Goal: Task Accomplishment & Management: Use online tool/utility

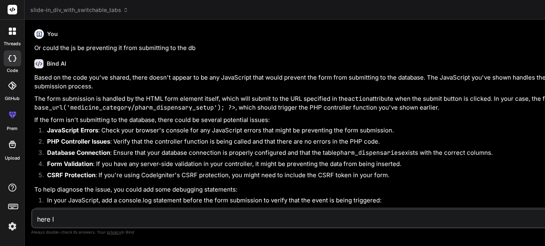
type textarea "here I"
type textarea "x"
type textarea "here I w"
type textarea "x"
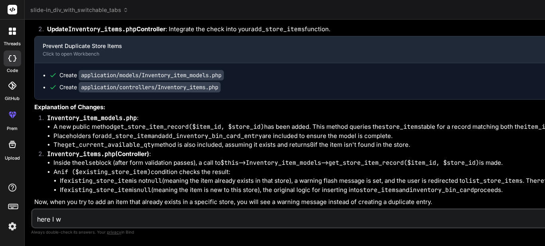
type textarea "here I wa"
type textarea "x"
type textarea "here I wan"
type textarea "x"
type textarea "here I want"
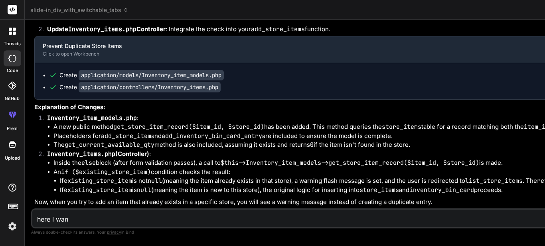
type textarea "x"
type textarea "here I want"
type textarea "x"
type textarea "here I want t"
type textarea "x"
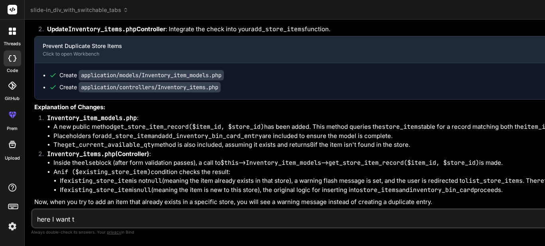
type textarea "here I want th"
type textarea "x"
type textarea "here I want tha"
type textarea "x"
type textarea "here I want that"
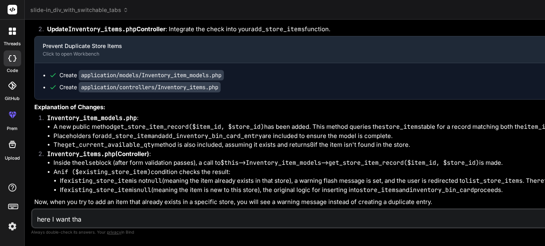
type textarea "x"
type textarea "here I want that"
type textarea "x"
type textarea "here I want that b"
type textarea "x"
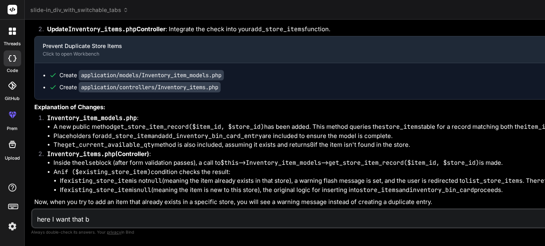
type textarea "here I want that be"
type textarea "x"
type textarea "here I want that bef"
type textarea "x"
type textarea "here I want that befo"
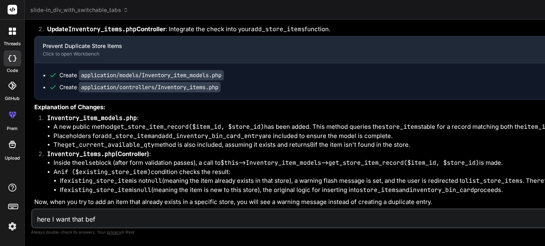
type textarea "x"
type textarea "here I want that befor"
type textarea "x"
type textarea "here I want that before"
type textarea "x"
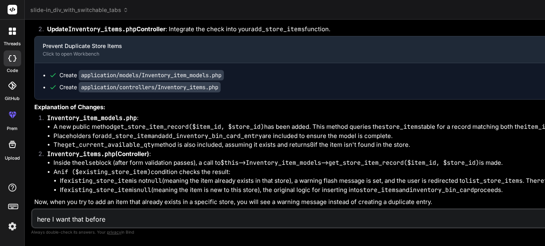
type textarea "here I want that before"
type textarea "x"
type textarea "here I want that before i"
type textarea "x"
type textarea "here I want that before it"
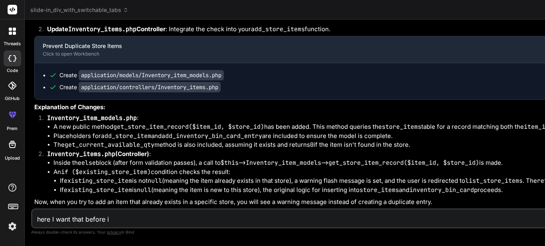
type textarea "x"
type textarea "here I want that before it"
type textarea "x"
type textarea "here I want that before it s"
type textarea "x"
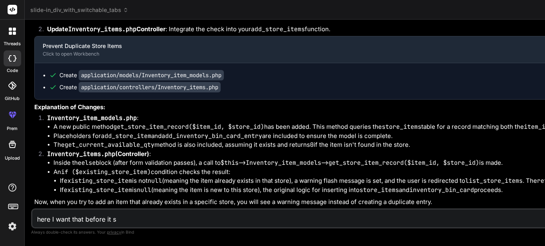
type textarea "here I want that before it su"
type textarea "x"
type textarea "here I want that before it sub"
type textarea "x"
type textarea "here I want that before it subm"
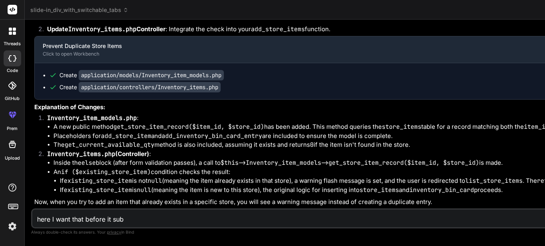
type textarea "x"
type textarea "here I want that before it submi"
type textarea "x"
type textarea "here I want that before it submit"
type textarea "x"
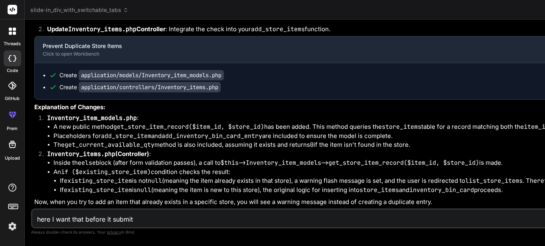
type textarea "here I want that before it submits"
type textarea "x"
type textarea "here I want that before it submits"
type textarea "x"
type textarea "here I want that before it submits"
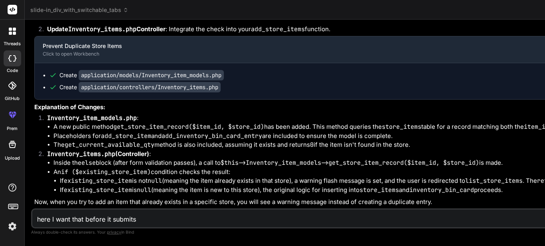
type textarea "x"
type textarea "here I want that before it submit"
type textarea "x"
type textarea "here I want that before it submi"
type textarea "x"
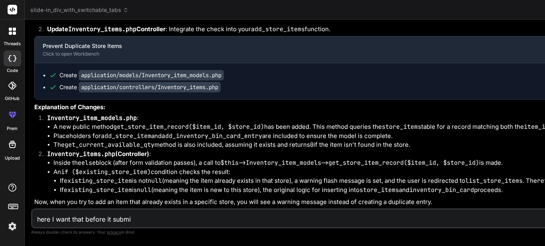
type textarea "here I want that before it subm"
type textarea "x"
type textarea "here I want that before it submi"
type textarea "x"
type textarea "here I want that before it submit"
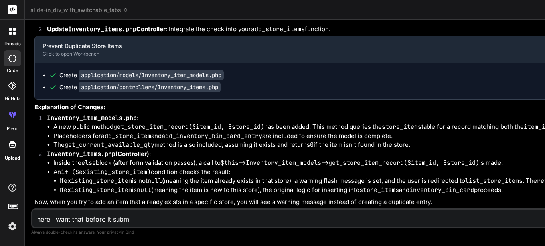
type textarea "x"
type textarea "here I want that before it submits"
type textarea "x"
type textarea "here I want that before it submits"
type textarea "x"
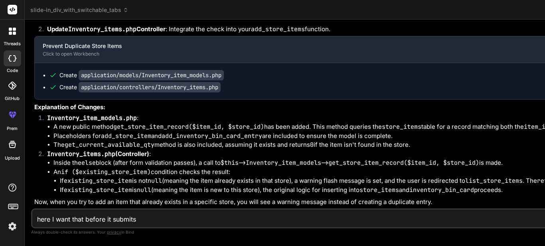
type textarea "here I want that before it submits t"
type textarea "x"
type textarea "here I want that before it submits to"
type textarea "x"
type textarea "here I want that before it submits to"
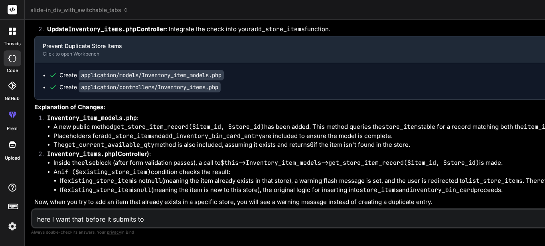
type textarea "x"
type textarea "here I want that before it submits to t"
type textarea "x"
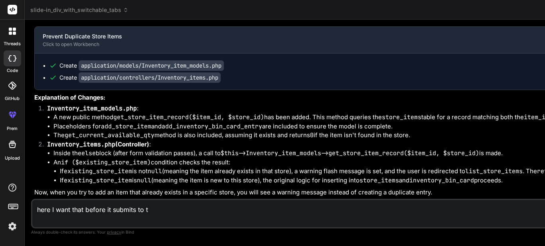
type textarea "here I want that before it submits to th"
type textarea "x"
type textarea "here I want that before it submits to the"
type textarea "x"
type textarea "here I want that before it submits to the"
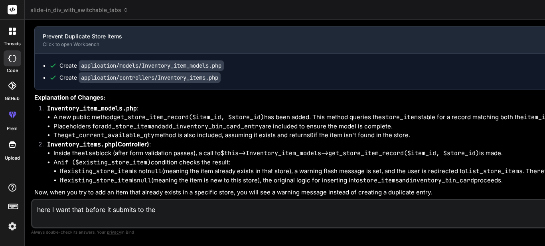
type textarea "x"
type textarea "here I want that before it submits to the d"
type textarea "x"
type textarea "here I want that before it submits to the db"
type textarea "x"
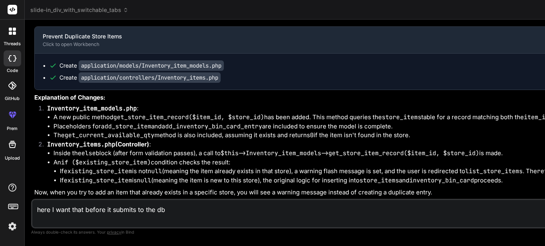
type textarea "here I want that before it submits to the db"
type textarea "x"
type textarea "here I want that before it submits to the db i"
type textarea "x"
type textarea "here I want that before it submits to the db it"
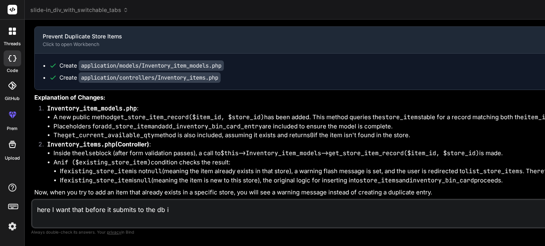
type textarea "x"
type textarea "here I want that before it submits to the db it"
type textarea "x"
type textarea "here I want that before it submits to the db it s"
type textarea "x"
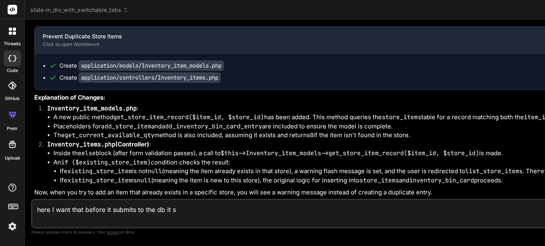
type textarea "here I want that before it submits to the db it sh"
type textarea "x"
type textarea "here I want that before it submits to the db it sho"
type textarea "x"
type textarea "here I want that before it submits to the db it shou"
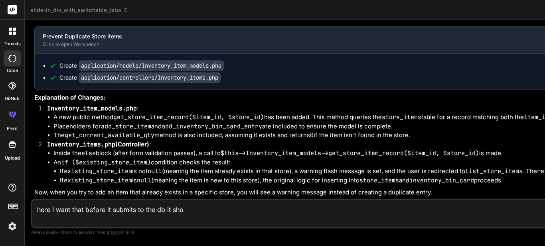
type textarea "x"
type textarea "here I want that before it submits to the db it shoul"
type textarea "x"
type textarea "here I want that before it submits to the db it should"
type textarea "x"
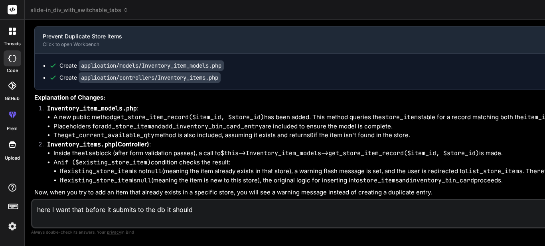
type textarea "here I want that before it submits to the db it should"
type textarea "x"
type textarea "here I want that before it submits to the db it should c"
type textarea "x"
type textarea "here I want that before it submits to the db it should ch"
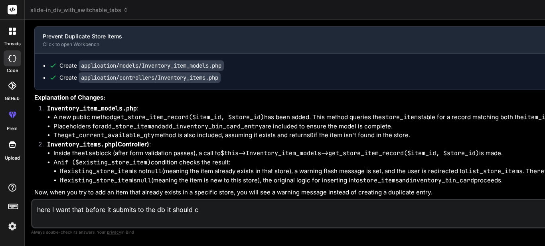
type textarea "x"
type textarea "here I want that before it submits to the db it should che"
type textarea "x"
type textarea "here I want that before it submits to the db it should chec"
type textarea "x"
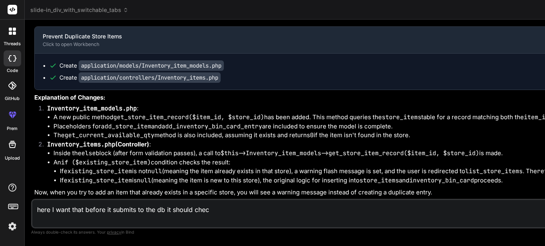
type textarea "here I want that before it submits to the db it should check"
type textarea "x"
type textarea "here I want that before it submits to the db it should check"
type textarea "x"
type textarea "here I want that before it submits to the db it should check i"
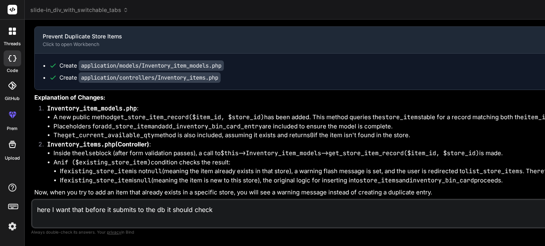
type textarea "x"
type textarea "here I want that before it submits to the db it should check in"
type textarea "x"
type textarea "here I want that before it submits to the db it should check in"
type textarea "x"
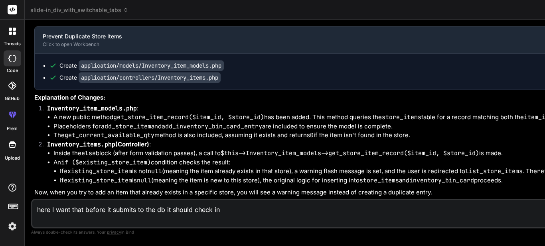
type textarea "here I want that before it submits to the db it should check in t"
type textarea "x"
type textarea "here I want that before it submits to the db it should check in th"
type textarea "x"
type textarea "here I want that before it submits to the db it should check in the"
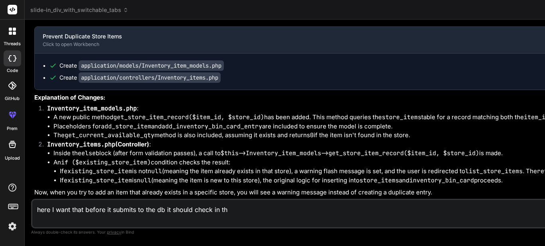
type textarea "x"
type textarea "here I want that before it submits to the db it should check in the"
type textarea "x"
type textarea "here I want that before it submits to the db it should check in the n"
type textarea "x"
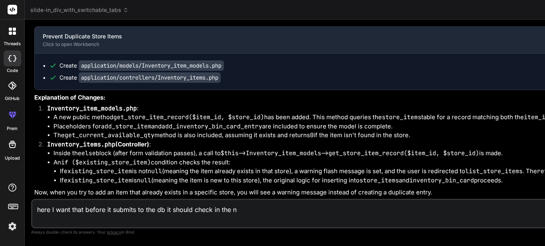
type textarea "here I want that before it submits to the db it should check in the na"
type textarea "x"
type textarea "here I want that before it submits to the db it should check in the nam"
type textarea "x"
type textarea "here I want that before it submits to the db it should check in the name"
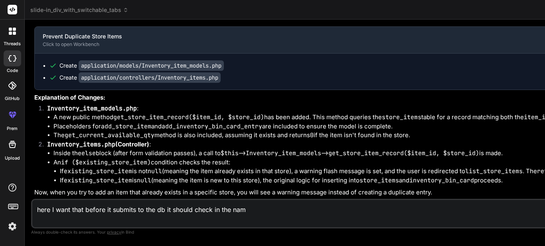
type textarea "x"
type textarea "here I want that before it submits to the db it should check in the name"
type textarea "x"
type textarea "here I want that before it submits to the db it should check in the name a"
type textarea "x"
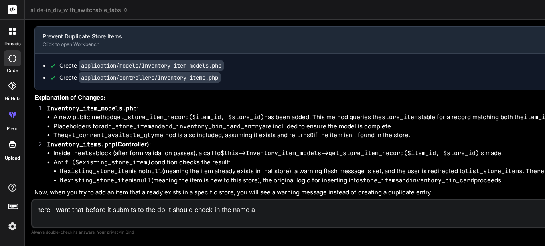
type textarea "here I want that before it submits to the db it should check in the name al"
type textarea "x"
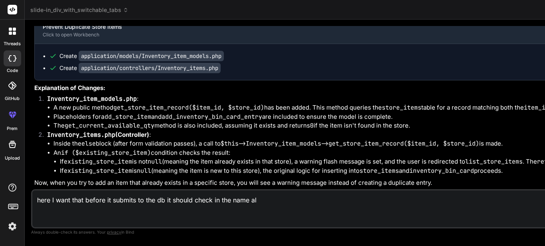
type textarea "here I want that before it submits to the db it should check in the name alr"
type textarea "x"
type textarea "here I want that before it submits to the db it should check in the name alre"
type textarea "x"
type textarea "here I want that before it submits to the db it should check in the name alrea"
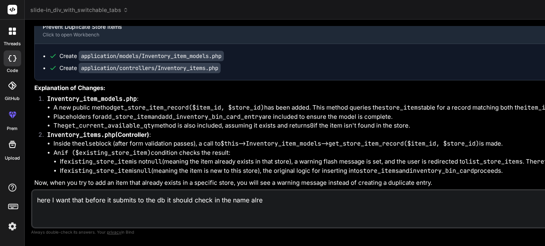
type textarea "x"
type textarea "here I want that before it submits to the db it should check in the name alread"
type textarea "x"
type textarea "here I want that before it submits to the db it should check in the name already"
type textarea "x"
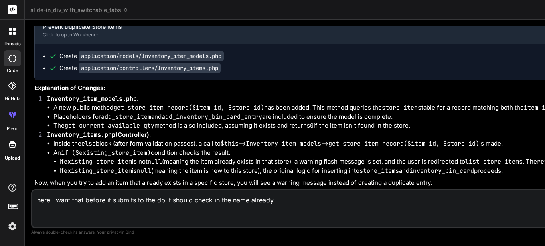
type textarea "here I want that before it submits to the db it should check in the name already"
type textarea "x"
type textarea "here I want that before it submits to the db it should check in the name alread…"
type textarea "x"
type textarea "here I want that before it submits to the db it should check in the name alread…"
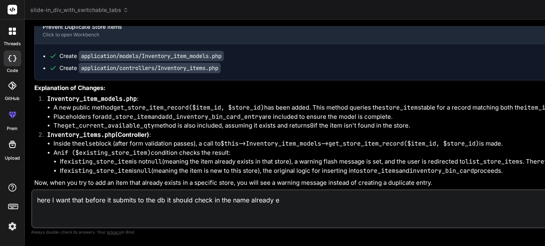
type textarea "x"
type textarea "here I want that before it submits to the db it should check in the name alread…"
type textarea "x"
type textarea "here I want that before it submits to the db it should check in the name alread…"
type textarea "x"
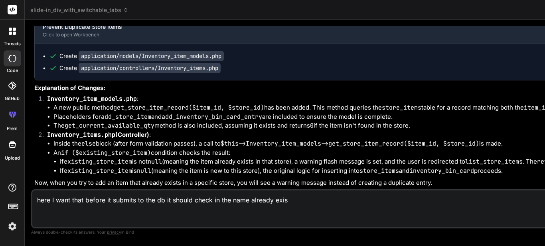
type textarea "here I want that before it submits to the db it should check in the name alread…"
type textarea "x"
type textarea "here I want that before it submits to the db it should check in the name alread…"
type textarea "x"
type textarea "here I want that before it submits to the db it should check in the name alread…"
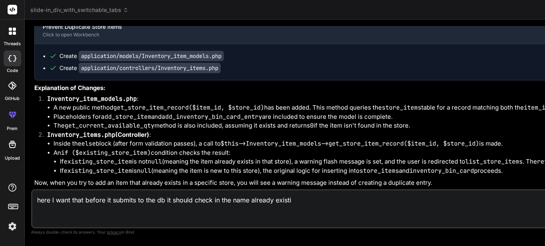
type textarea "x"
type textarea "here I want that before it submits to the db it should check in the name alread…"
type textarea "x"
type textarea "here I want that before it submits to the db it should check in the name alread…"
type textarea "x"
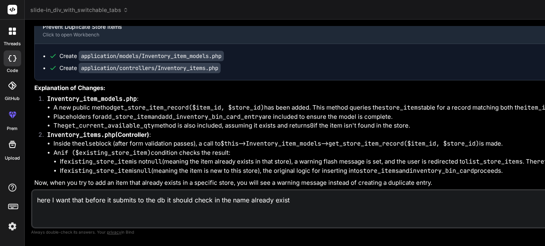
type textarea "here I want that before it submits to the db it should check in the name alread…"
type textarea "x"
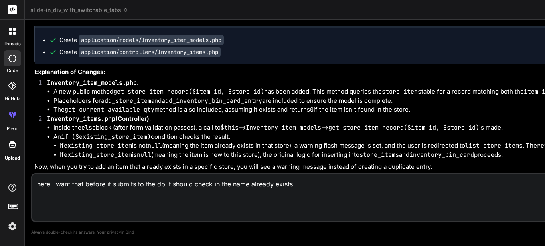
type textarea "here I want that before it submits to the db it should check in the name alread…"
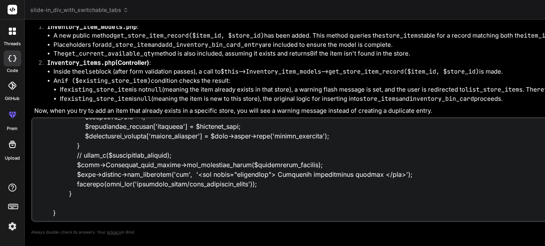
type textarea "x"
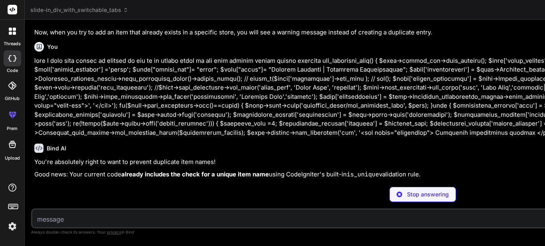
scroll to position [18448, 0]
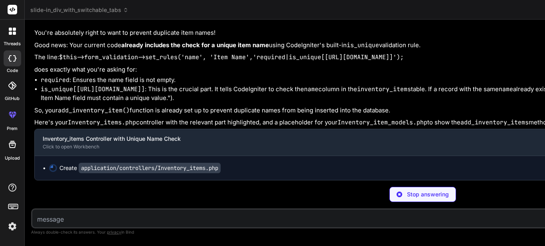
type textarea "x"
type textarea "$this->Inventory_item_models->add_inventory_items($item_details); $this->sessio…"
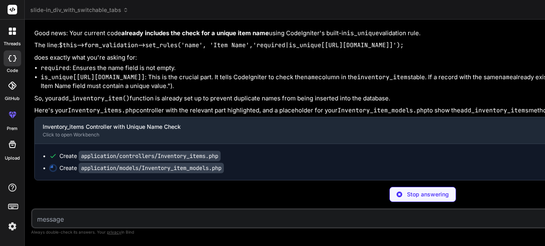
type textarea "x"
type textarea "// public function update_inventory_items($data) { ... } // public function upd…"
type textarea "x"
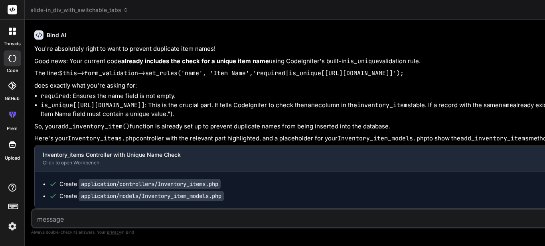
scroll to position [18762, 0]
drag, startPoint x: 327, startPoint y: 135, endPoint x: 309, endPoint y: 97, distance: 43.0
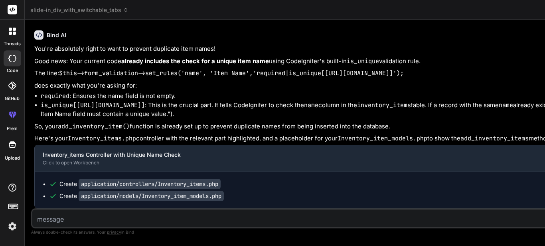
type textarea "$this->load->model('Inventory_item_models'); $this->load->model('Inventory_manu…"
